Goal: Information Seeking & Learning: Find specific fact

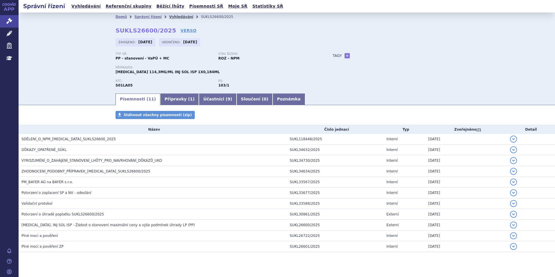
click at [170, 16] on link "Vyhledávání" at bounding box center [181, 17] width 24 height 4
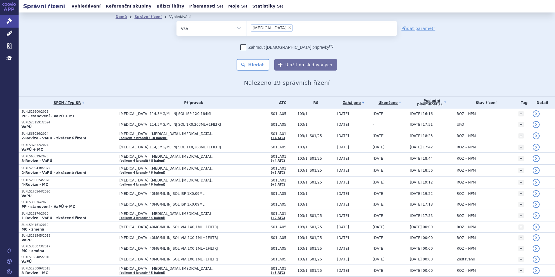
click at [288, 26] on span "×" at bounding box center [289, 27] width 3 height 3
click at [247, 26] on select "eylea" at bounding box center [246, 28] width 0 height 15
click at [263, 28] on ul at bounding box center [322, 27] width 151 height 12
click at [247, 28] on select "eylea" at bounding box center [246, 28] width 0 height 15
click at [265, 28] on ul at bounding box center [322, 27] width 151 height 12
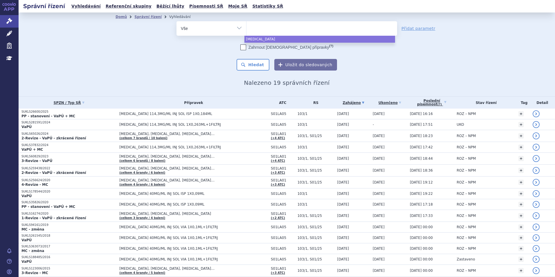
click at [247, 28] on select "eylea" at bounding box center [246, 28] width 0 height 15
select select "eylea"
type input "sa"
type input "sar"
type input "sarcl"
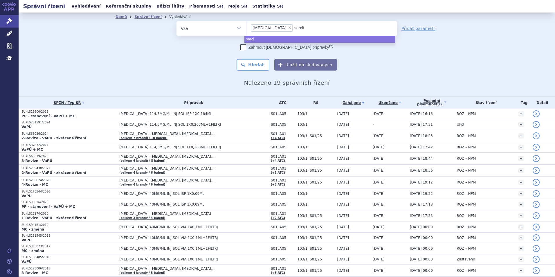
type input "sarclis"
type input "sarclisa"
click at [288, 28] on span "×" at bounding box center [289, 27] width 3 height 3
click at [247, 28] on select "eylea sarclisa" at bounding box center [246, 28] width 0 height 15
select select "sarclisa"
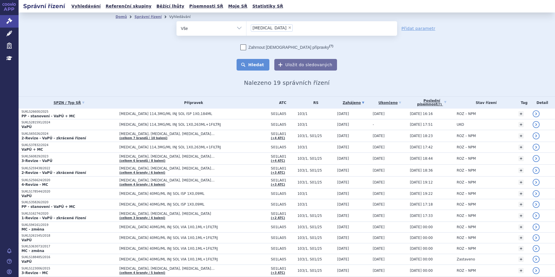
click at [253, 67] on button "Hledat" at bounding box center [253, 65] width 33 height 12
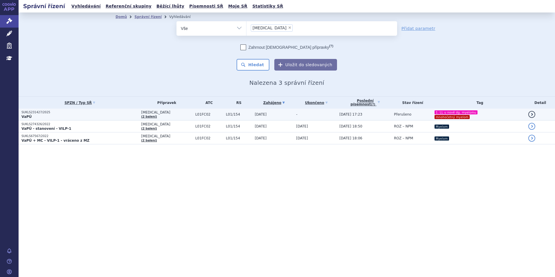
click at [93, 112] on p "SUKLS231427/2025" at bounding box center [79, 112] width 117 height 4
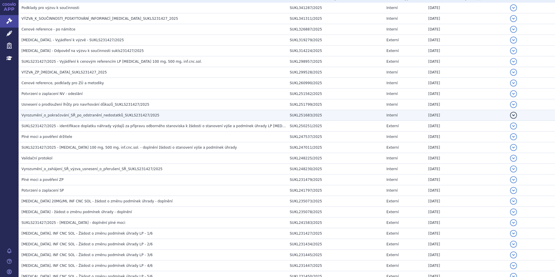
scroll to position [145, 0]
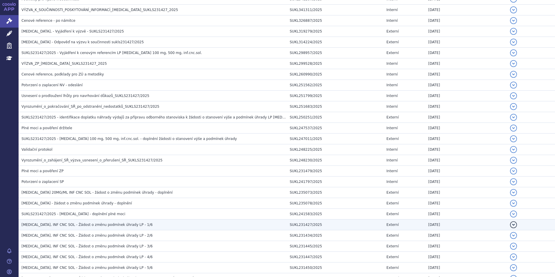
click at [123, 226] on span "SARCLISA, INF CNC SOL - Žádost o změnu podmínek úhrady LP - 1/6" at bounding box center [86, 225] width 131 height 4
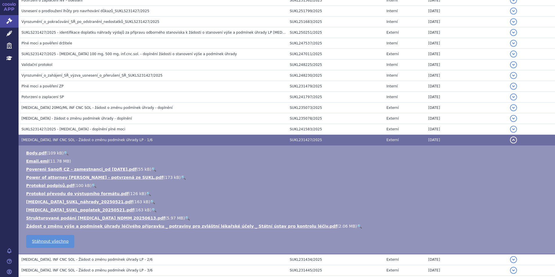
scroll to position [232, 0]
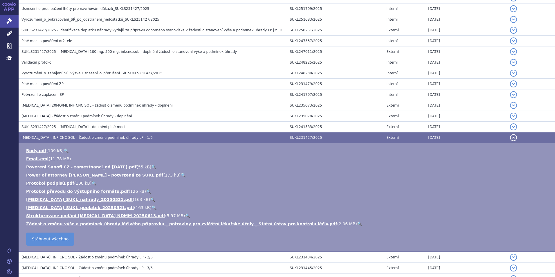
click at [185, 217] on link "🔍" at bounding box center [187, 215] width 5 height 5
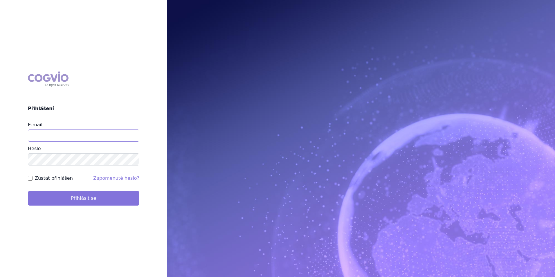
type input "[EMAIL_ADDRESS][DOMAIN_NAME]"
click at [105, 203] on button "Přihlásit se" at bounding box center [84, 198] width 112 height 15
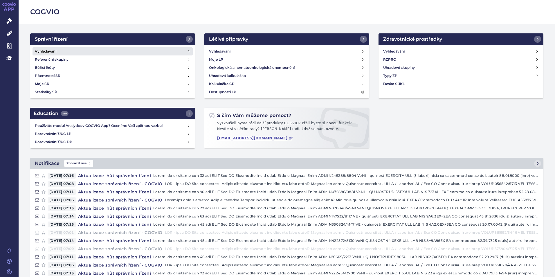
click at [103, 51] on link "Vyhledávání" at bounding box center [113, 51] width 160 height 8
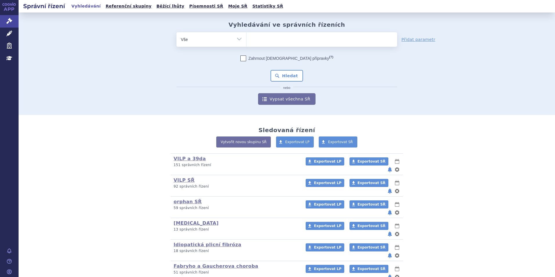
click at [298, 42] on ul at bounding box center [322, 38] width 151 height 12
click at [247, 42] on select at bounding box center [246, 39] width 0 height 15
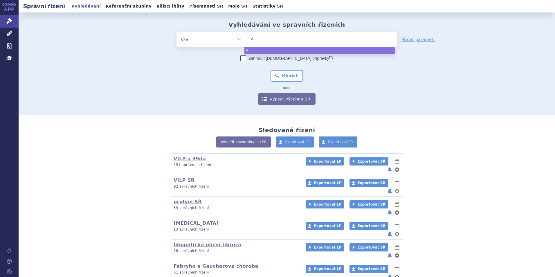
type input "vi"
type input "vilp"
select select "vilp"
